Goal: Transaction & Acquisition: Purchase product/service

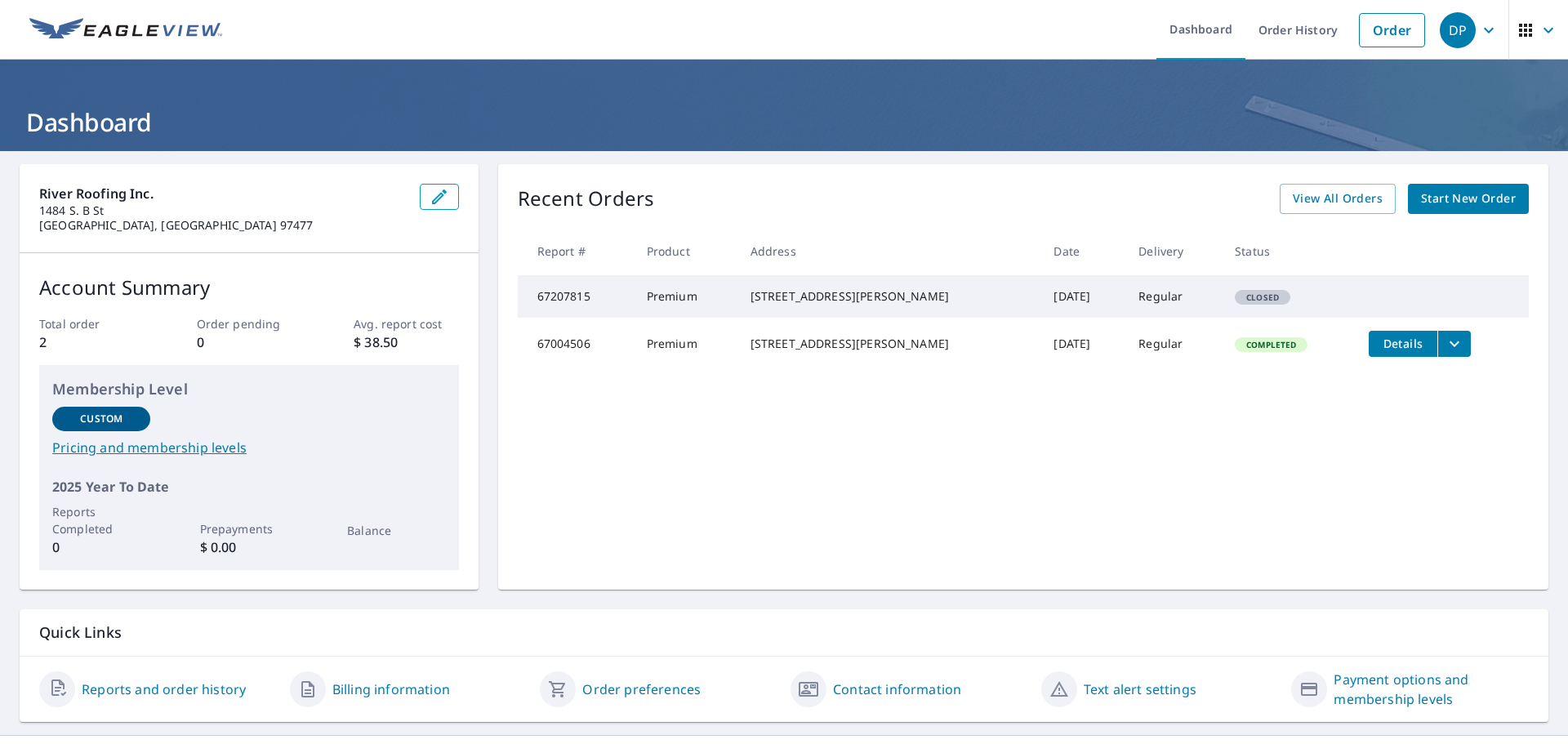
click at [1449, 194] on span "Start New Order" at bounding box center [1468, 198] width 95 height 21
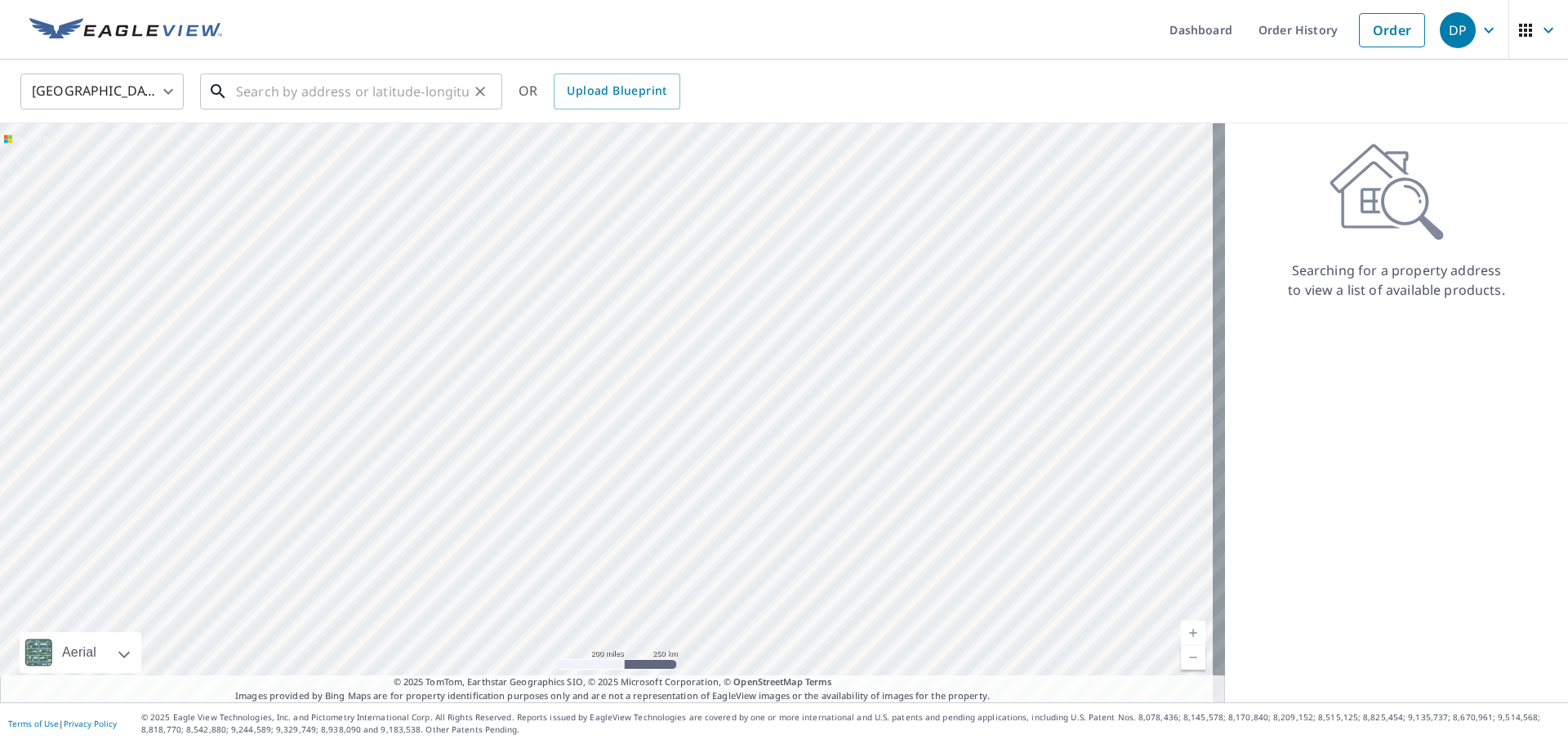
click at [331, 92] on input "text" at bounding box center [353, 91] width 233 height 46
paste input "[STREET_ADDRESS][PERSON_NAME]"
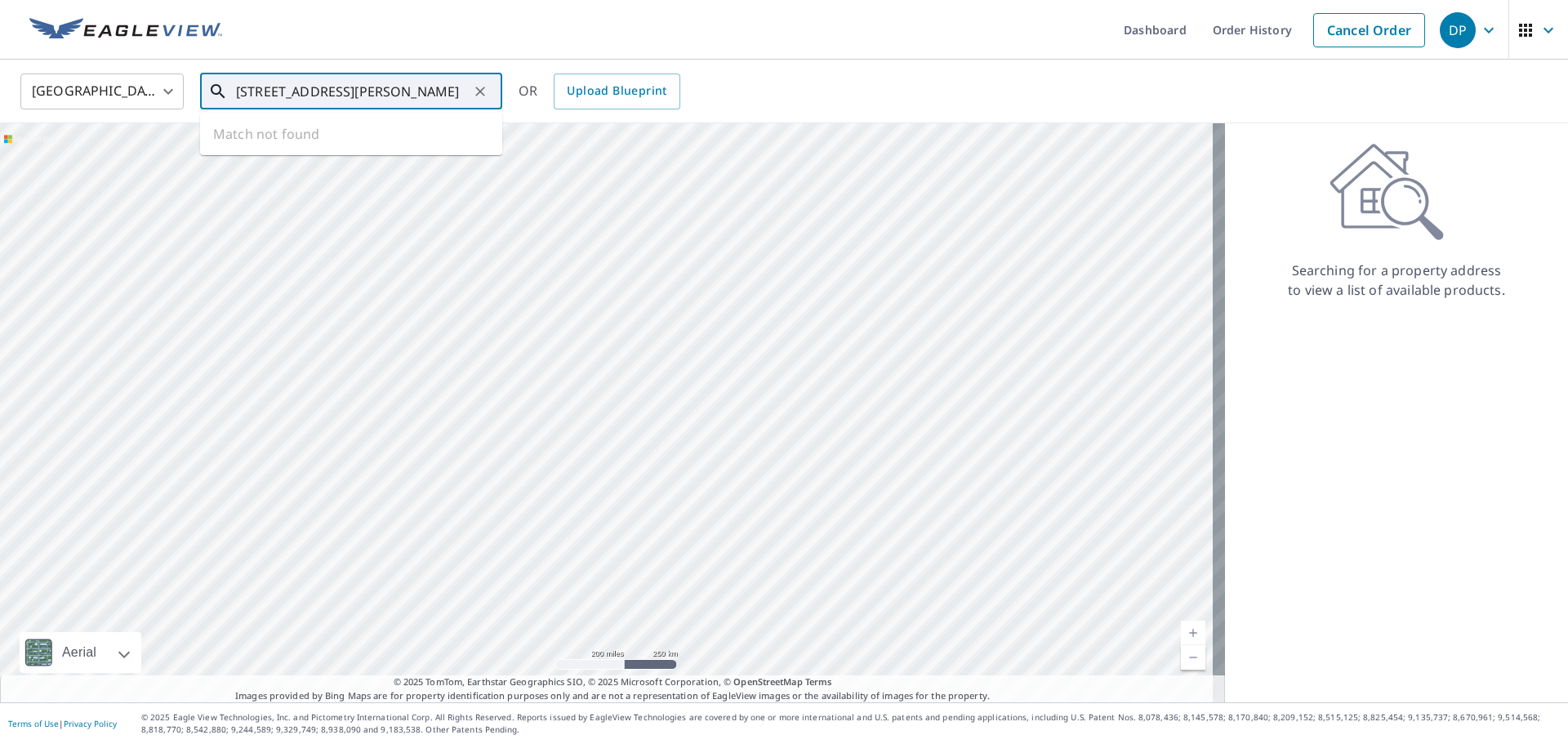
scroll to position [0, 20]
type input "[STREET_ADDRESS][PERSON_NAME]"
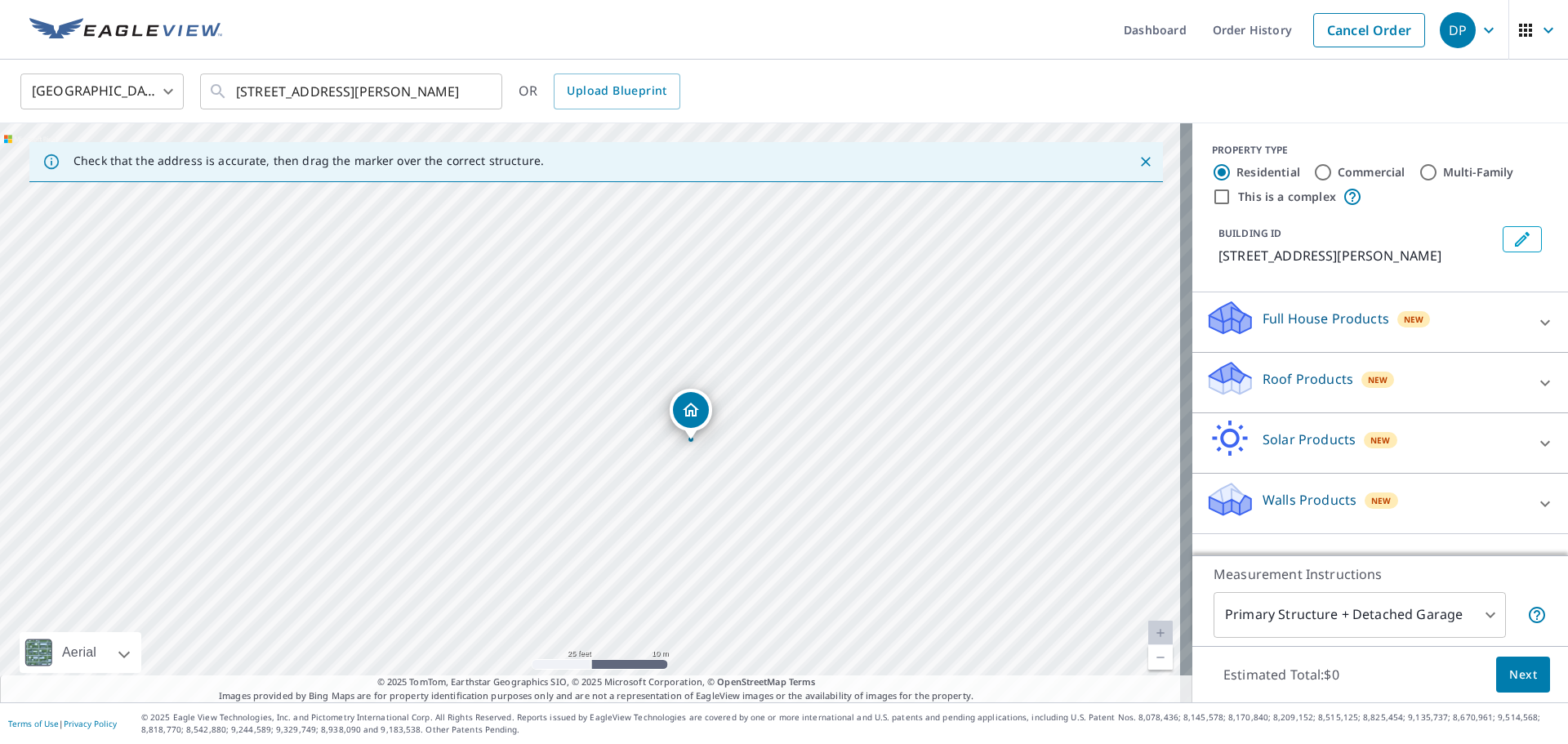
drag, startPoint x: 624, startPoint y: 390, endPoint x: 725, endPoint y: 418, distance: 104.8
click at [725, 418] on div "[STREET_ADDRESS][PERSON_NAME]" at bounding box center [595, 413] width 1192 height 579
click at [1536, 375] on icon at bounding box center [1545, 383] width 20 height 20
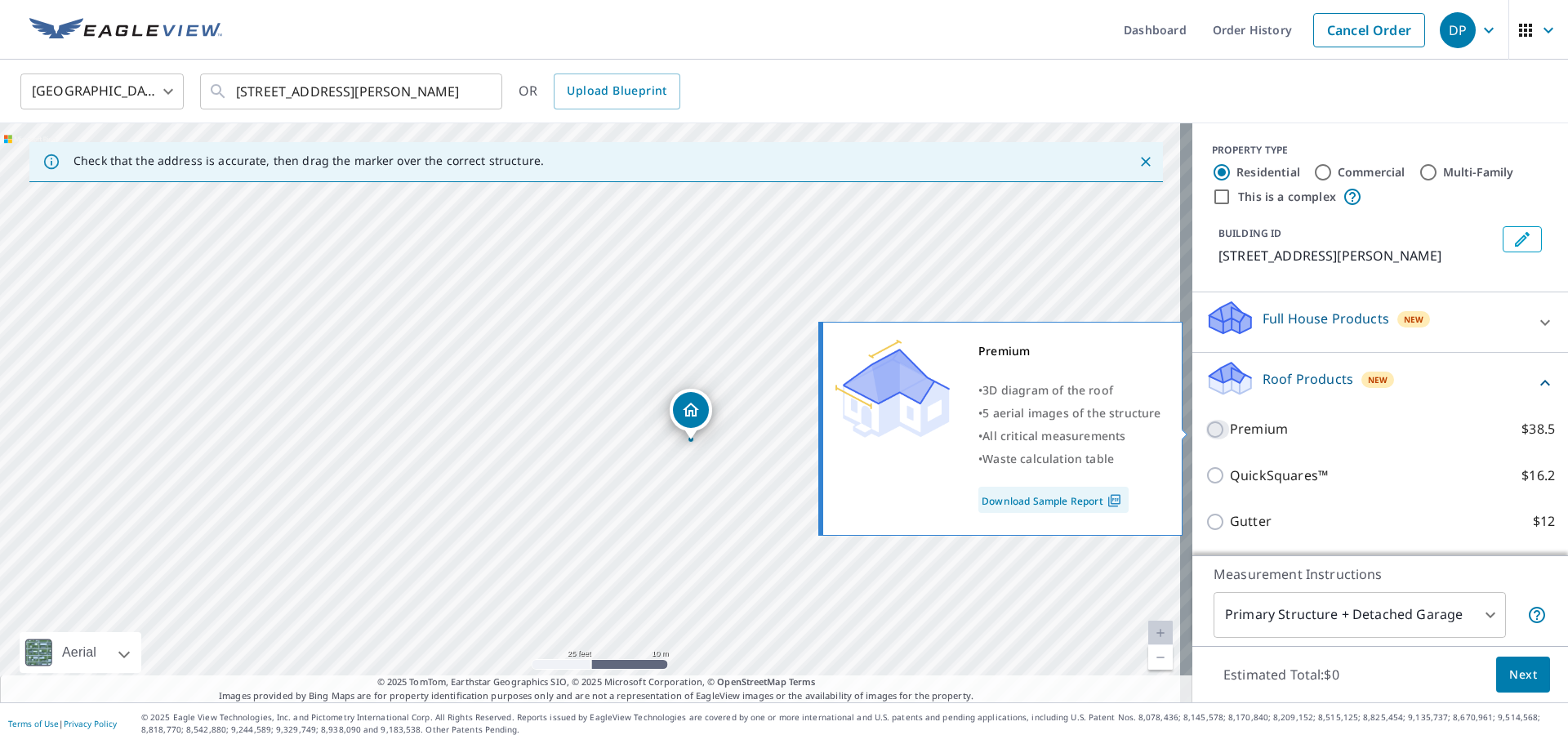
click at [1205, 427] on input "Premium $38.5" at bounding box center [1217, 429] width 24 height 20
checkbox input "true"
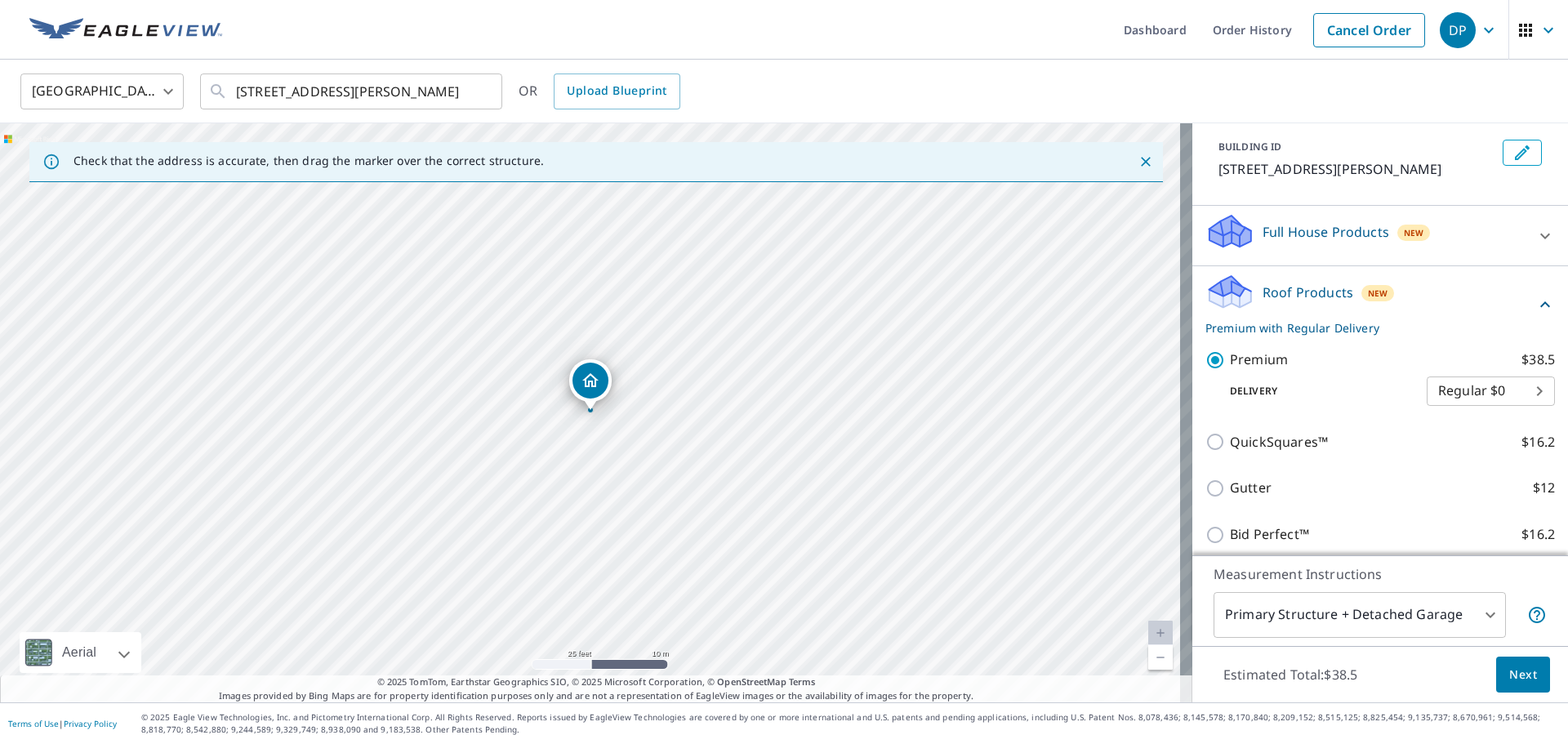
scroll to position [163, 0]
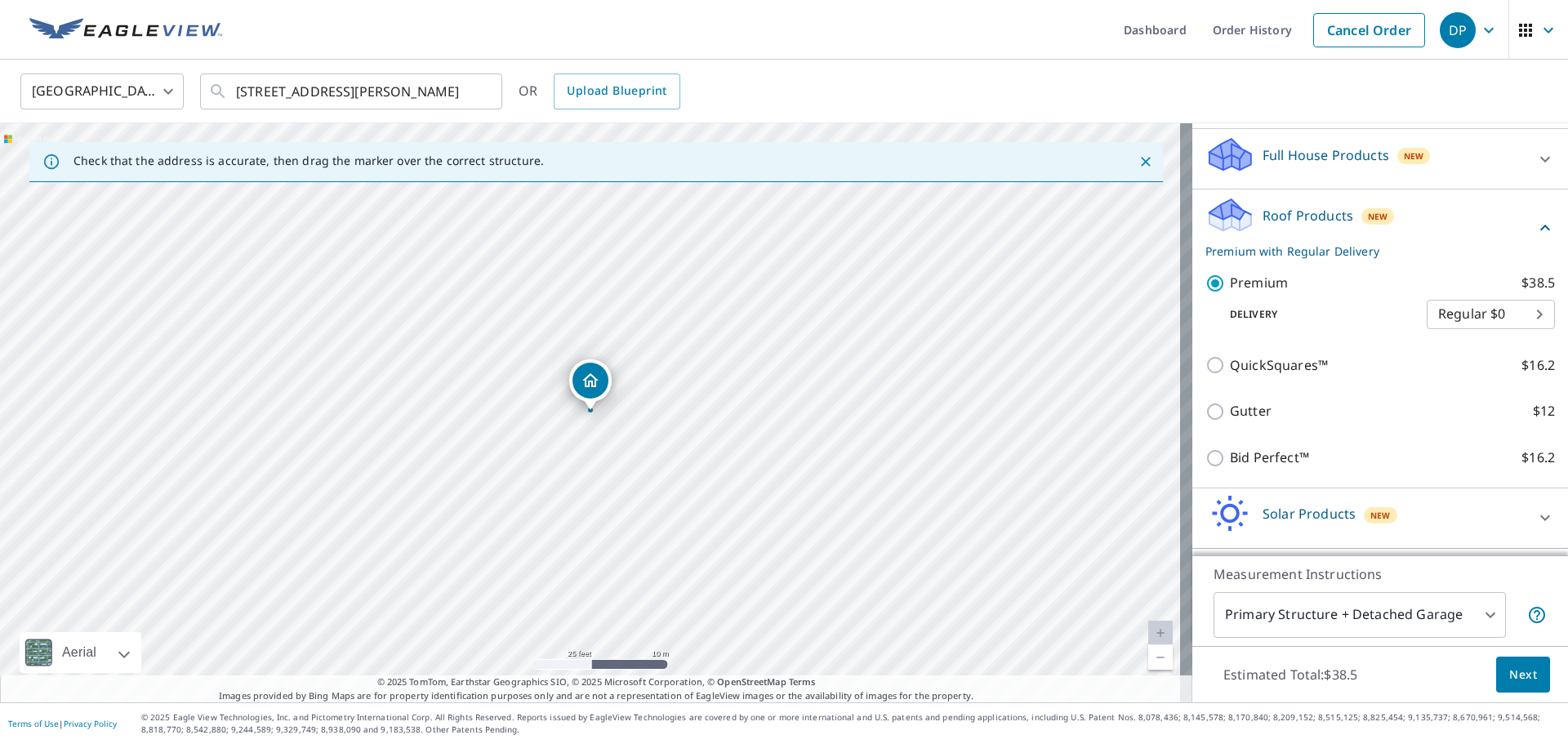
click at [1510, 670] on span "Next" at bounding box center [1523, 675] width 28 height 21
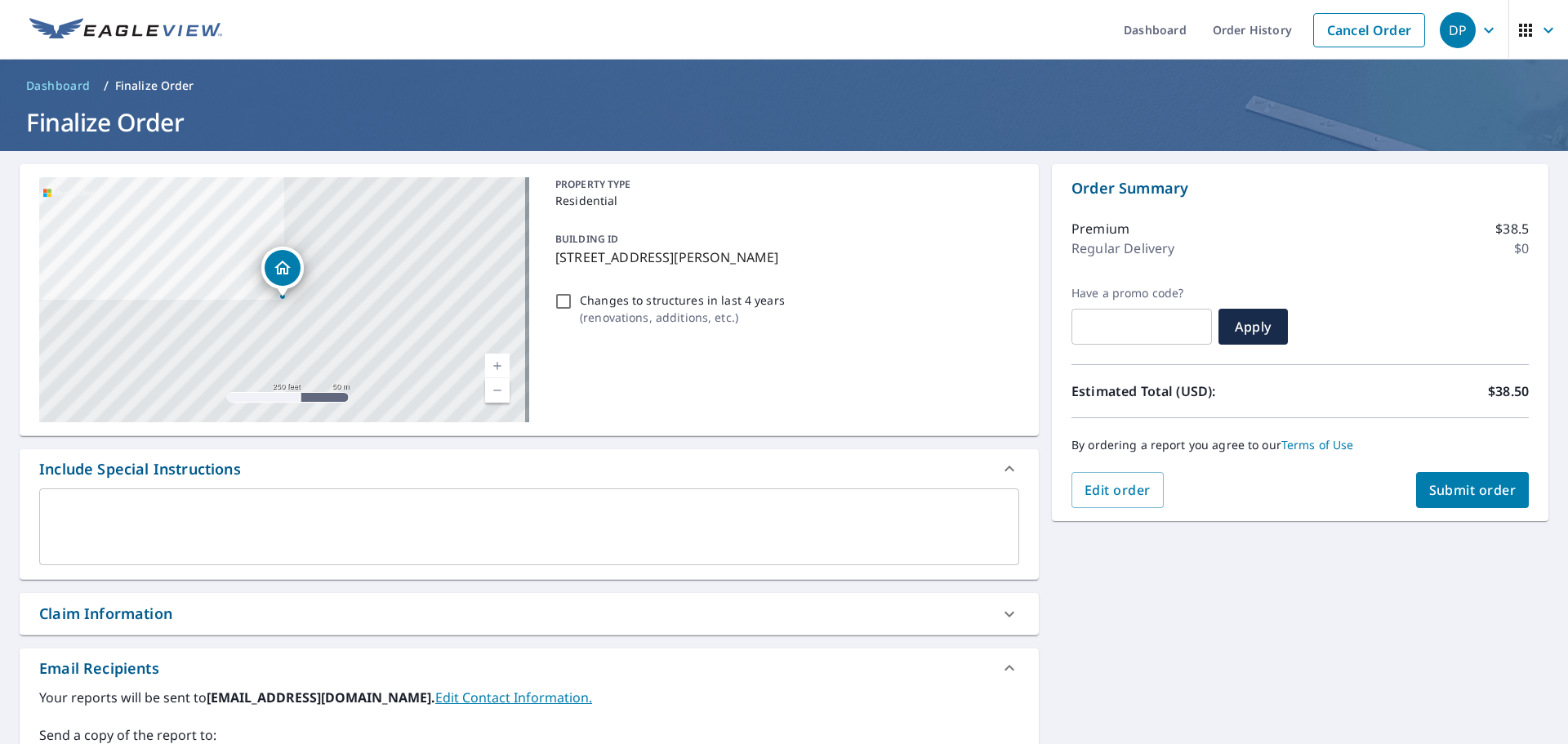
click at [1459, 492] on span "Submit order" at bounding box center [1472, 490] width 88 height 18
checkbox input "true"
